Goal: Check status: Check status

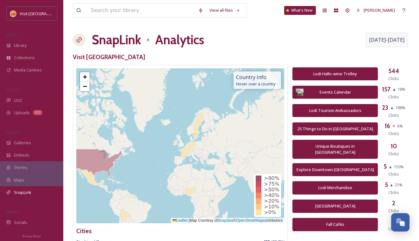
click at [396, 42] on span "[DATE] - [DATE]" at bounding box center [386, 40] width 35 height 8
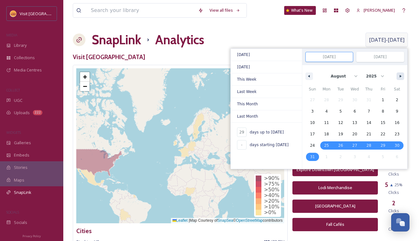
click at [400, 75] on icon "button" at bounding box center [400, 76] width 3 height 3
select select "8"
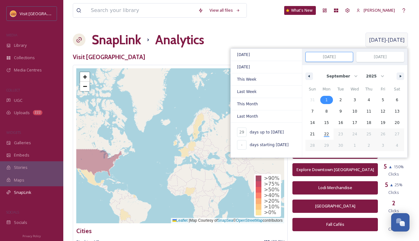
click at [329, 103] on span "1" at bounding box center [326, 100] width 14 height 8
type input "-"
type input "[DATE]"
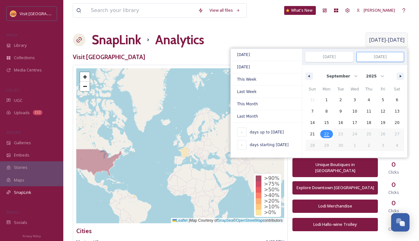
click at [326, 135] on span "22" at bounding box center [326, 133] width 5 height 11
type input "22"
type input "[DATE]"
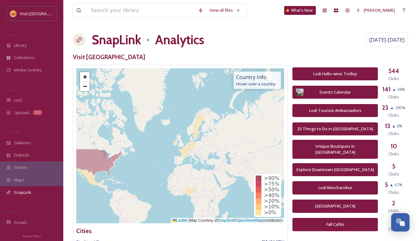
click at [283, 32] on div "SnapLink Analytics [DATE] - [DATE]" at bounding box center [241, 39] width 336 height 19
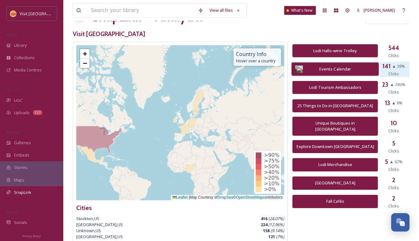
scroll to position [24, 0]
